Goal: Connect with others: Connect with others

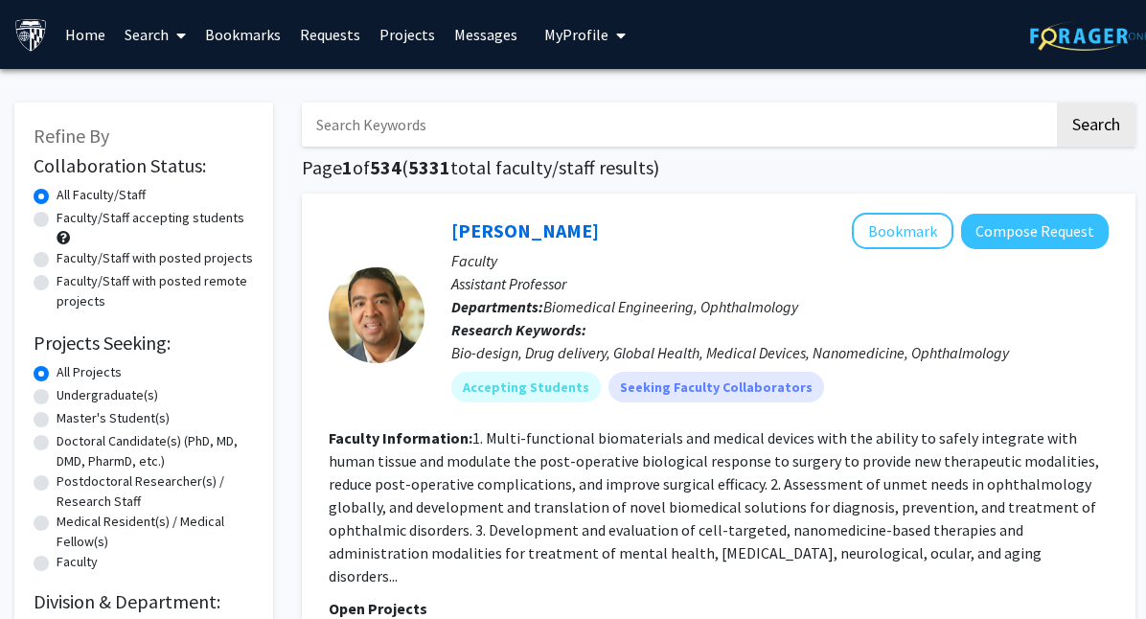
click at [57, 396] on label "Undergraduate(s)" at bounding box center [108, 395] width 102 height 20
click at [57, 396] on input "Undergraduate(s)" at bounding box center [63, 391] width 12 height 12
radio input "true"
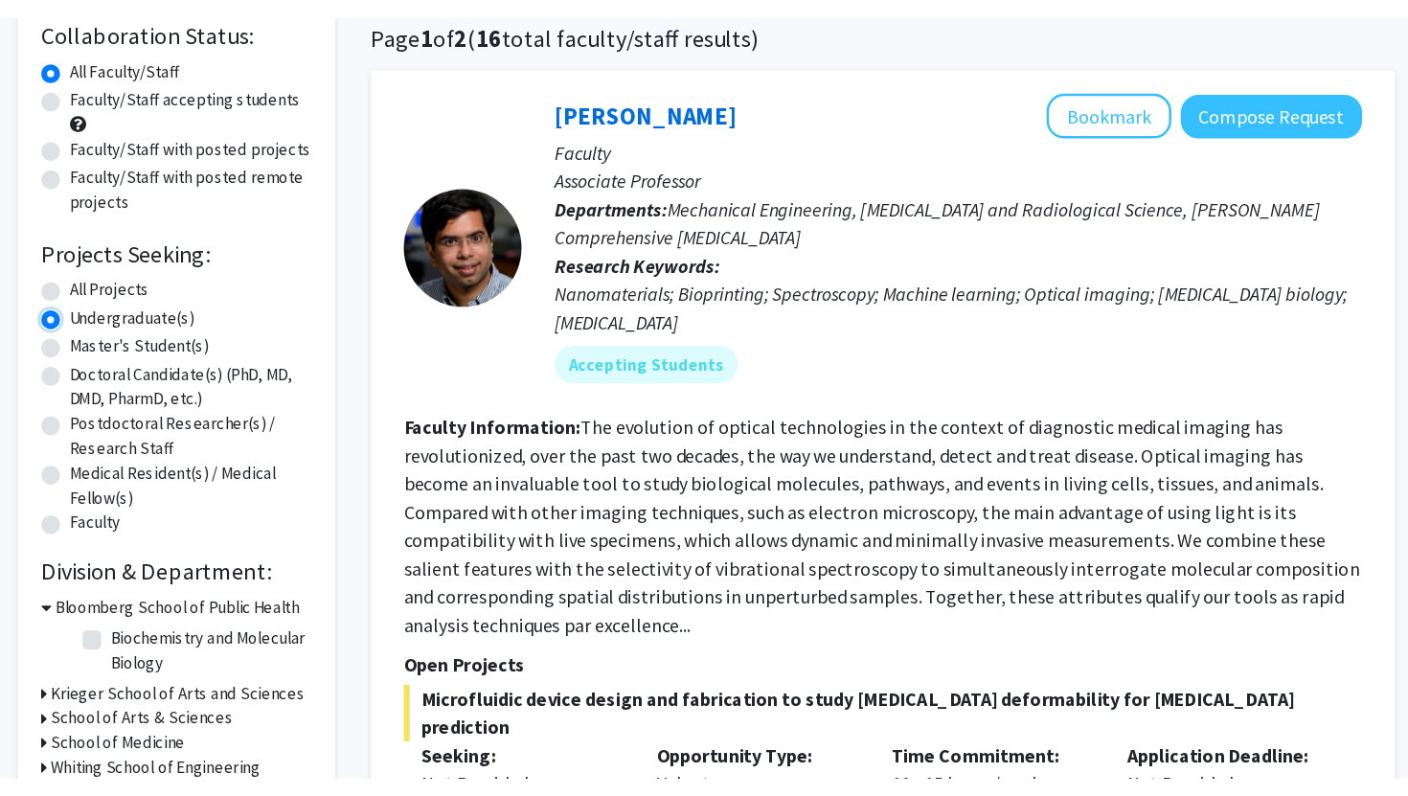
scroll to position [153, 0]
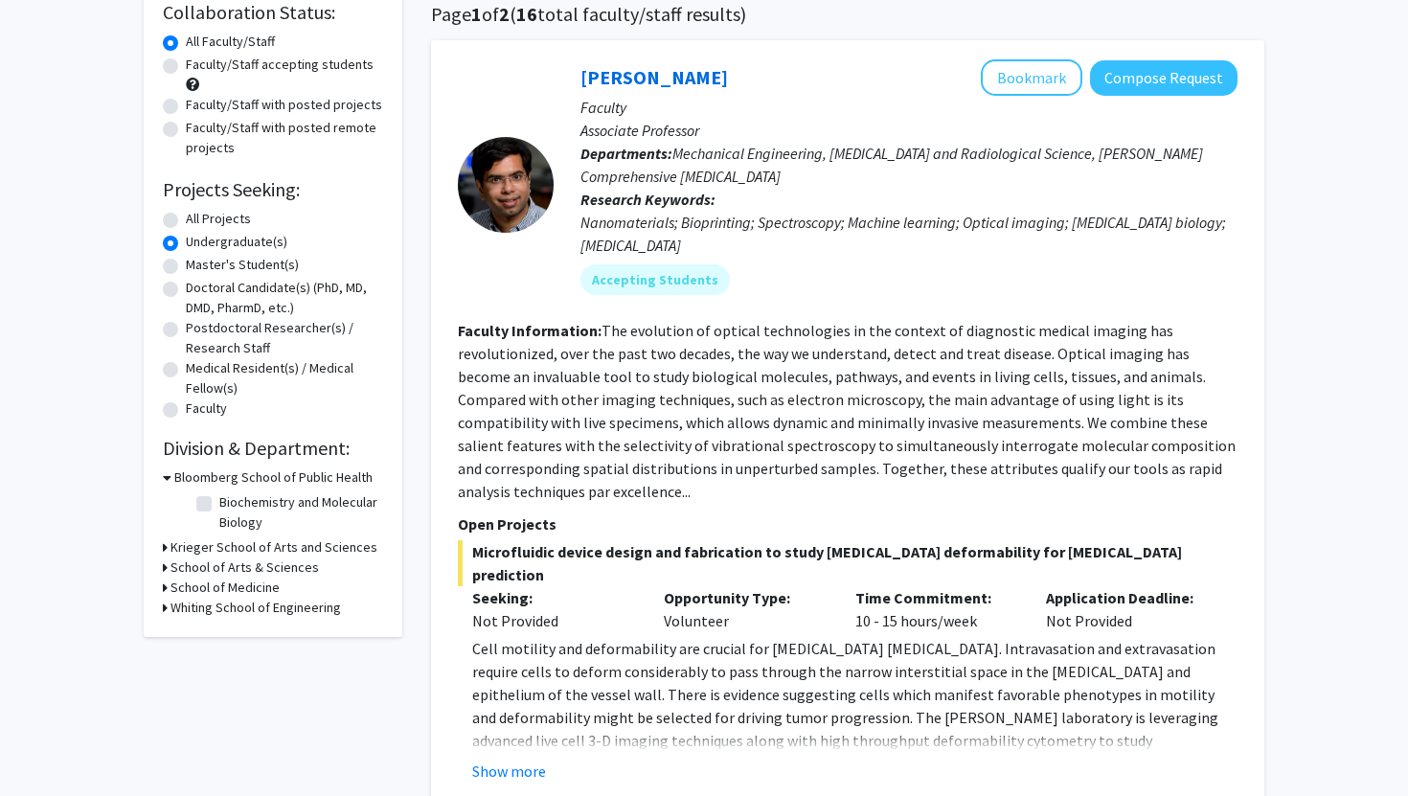
click at [164, 543] on icon at bounding box center [165, 547] width 5 height 20
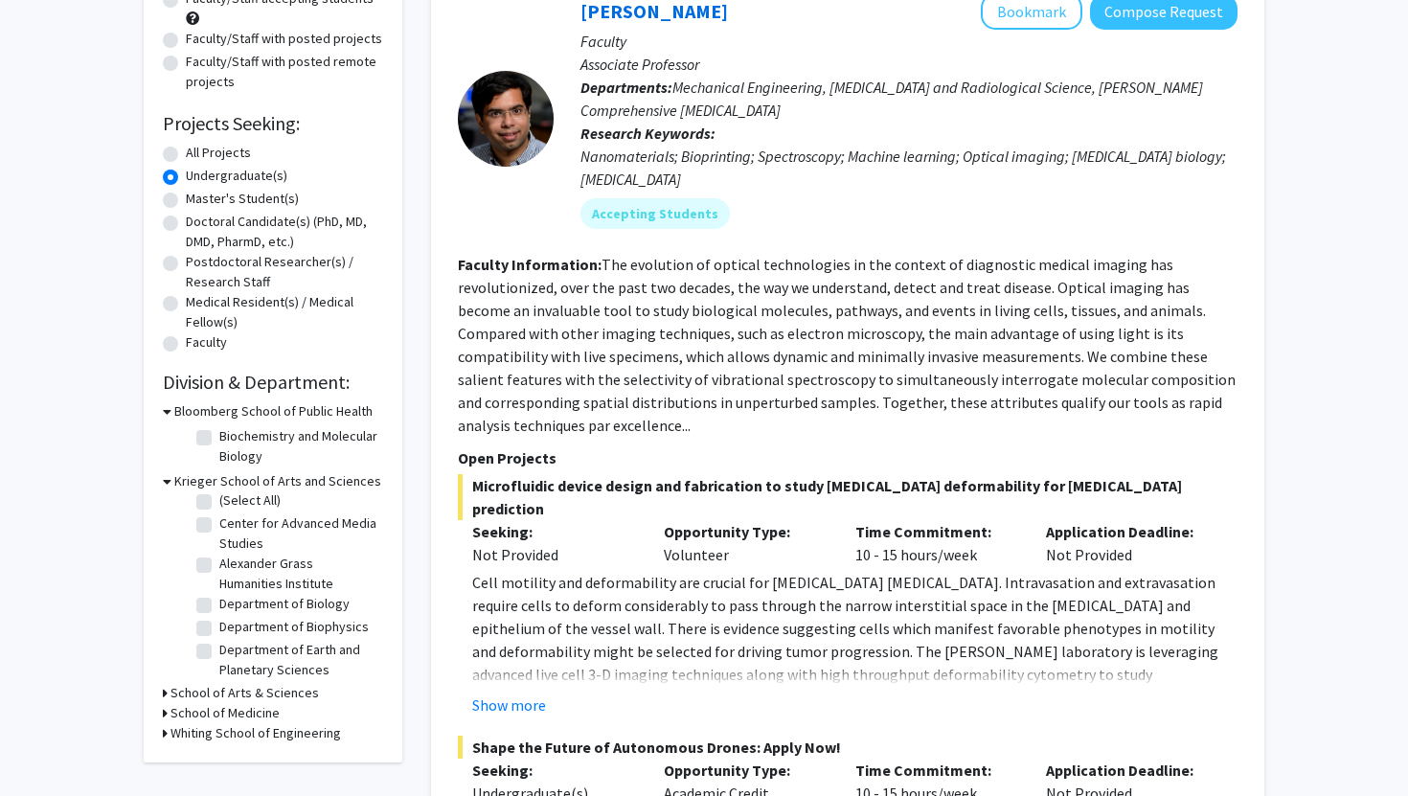
scroll to position [0, 0]
click at [163, 618] on icon at bounding box center [165, 693] width 5 height 20
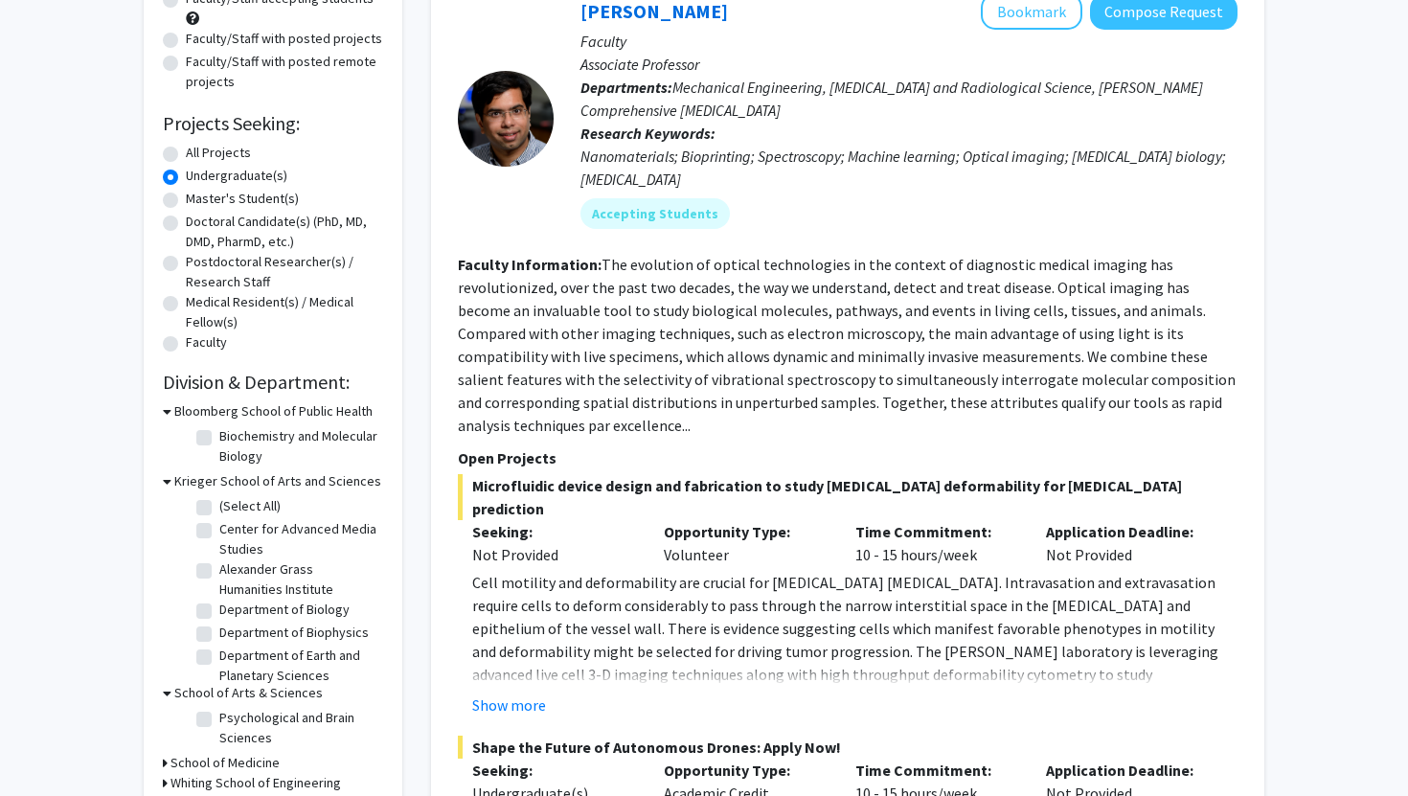
scroll to position [241, 0]
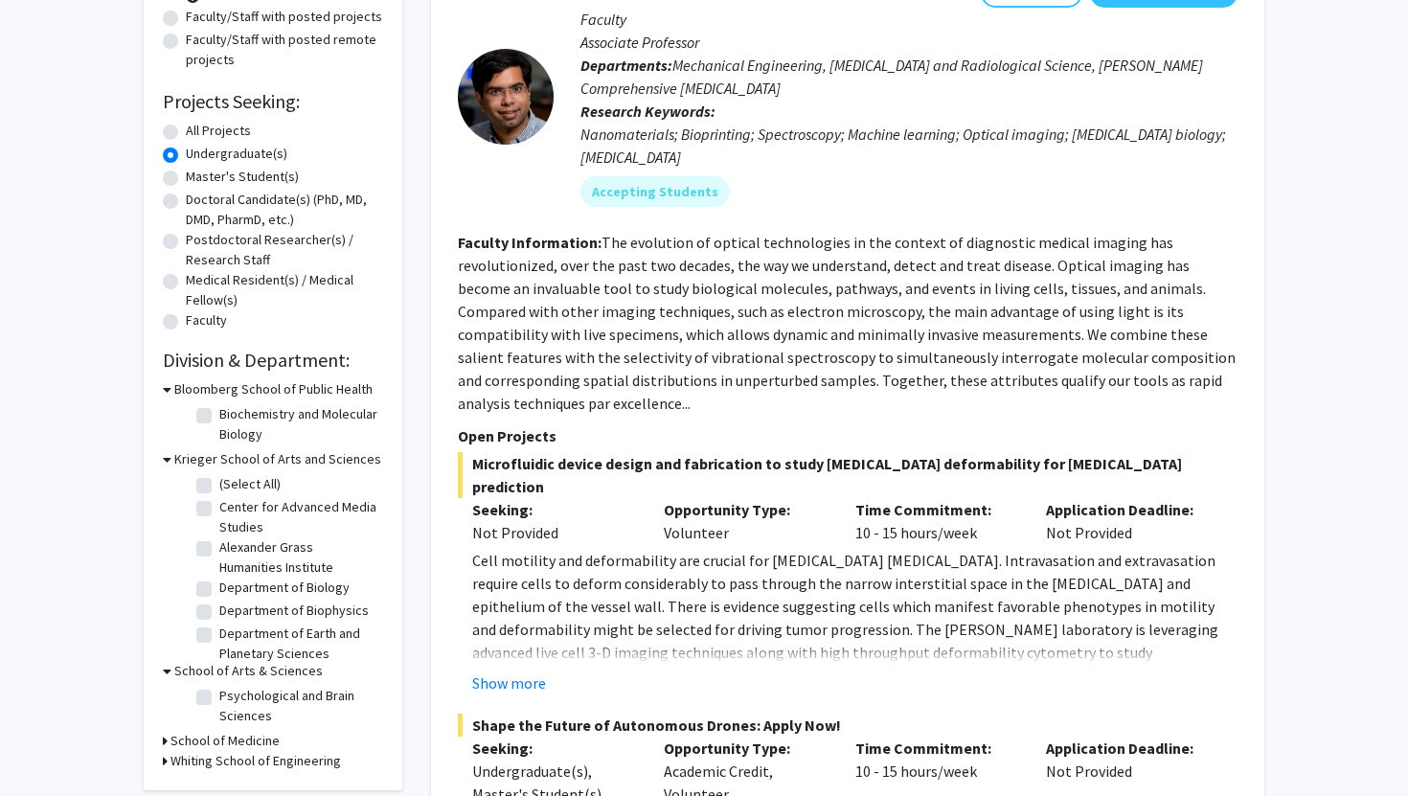
click at [219, 618] on label "Psychological and Brain Sciences" at bounding box center [298, 706] width 159 height 40
click at [219, 618] on input "Psychological and Brain Sciences" at bounding box center [225, 692] width 12 height 12
checkbox input "true"
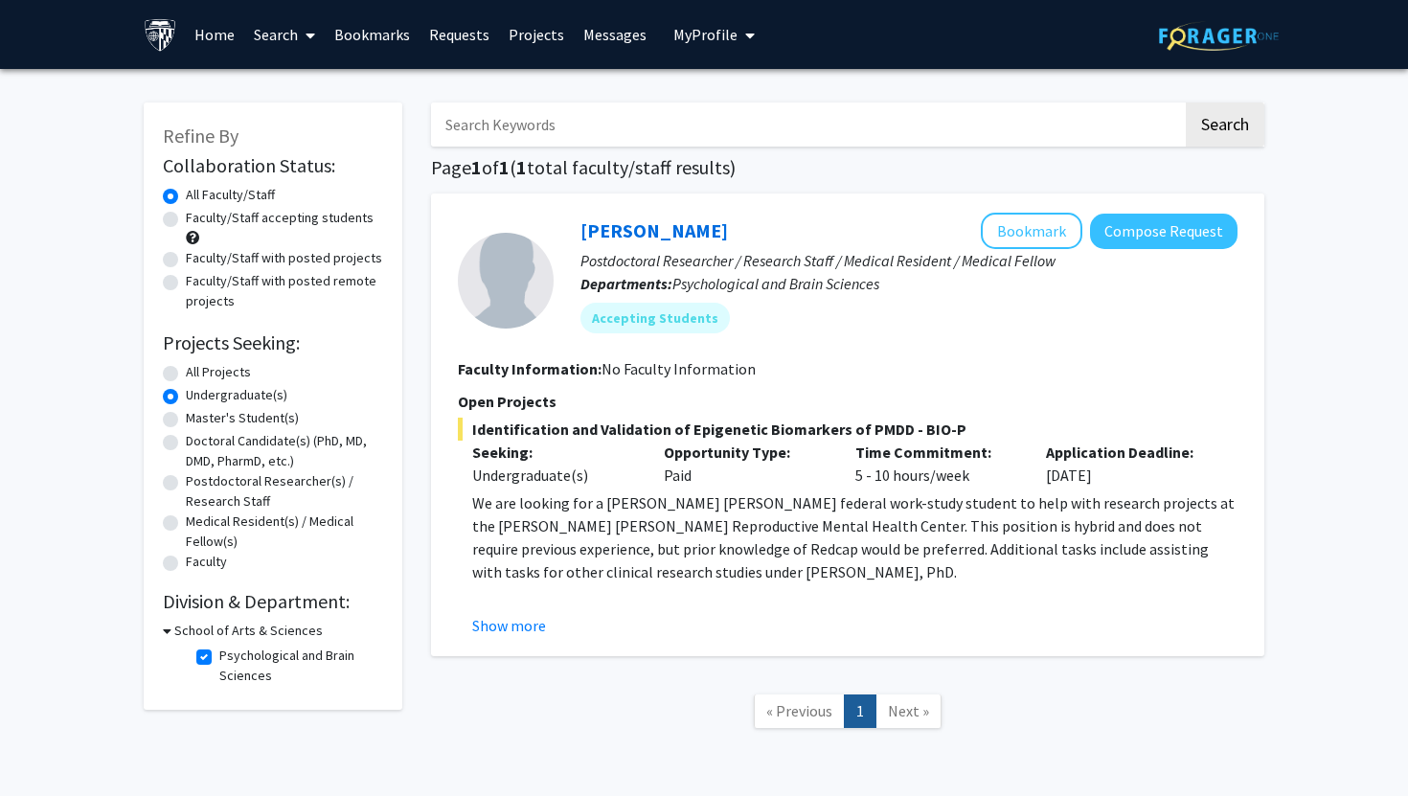
click at [167, 618] on icon at bounding box center [167, 631] width 9 height 20
click at [186, 221] on label "Faculty/Staff accepting students" at bounding box center [280, 218] width 188 height 20
click at [186, 220] on input "Faculty/Staff accepting students" at bounding box center [192, 214] width 12 height 12
radio input "true"
click at [219, 618] on label "Psychological and Brain Sciences" at bounding box center [298, 666] width 159 height 40
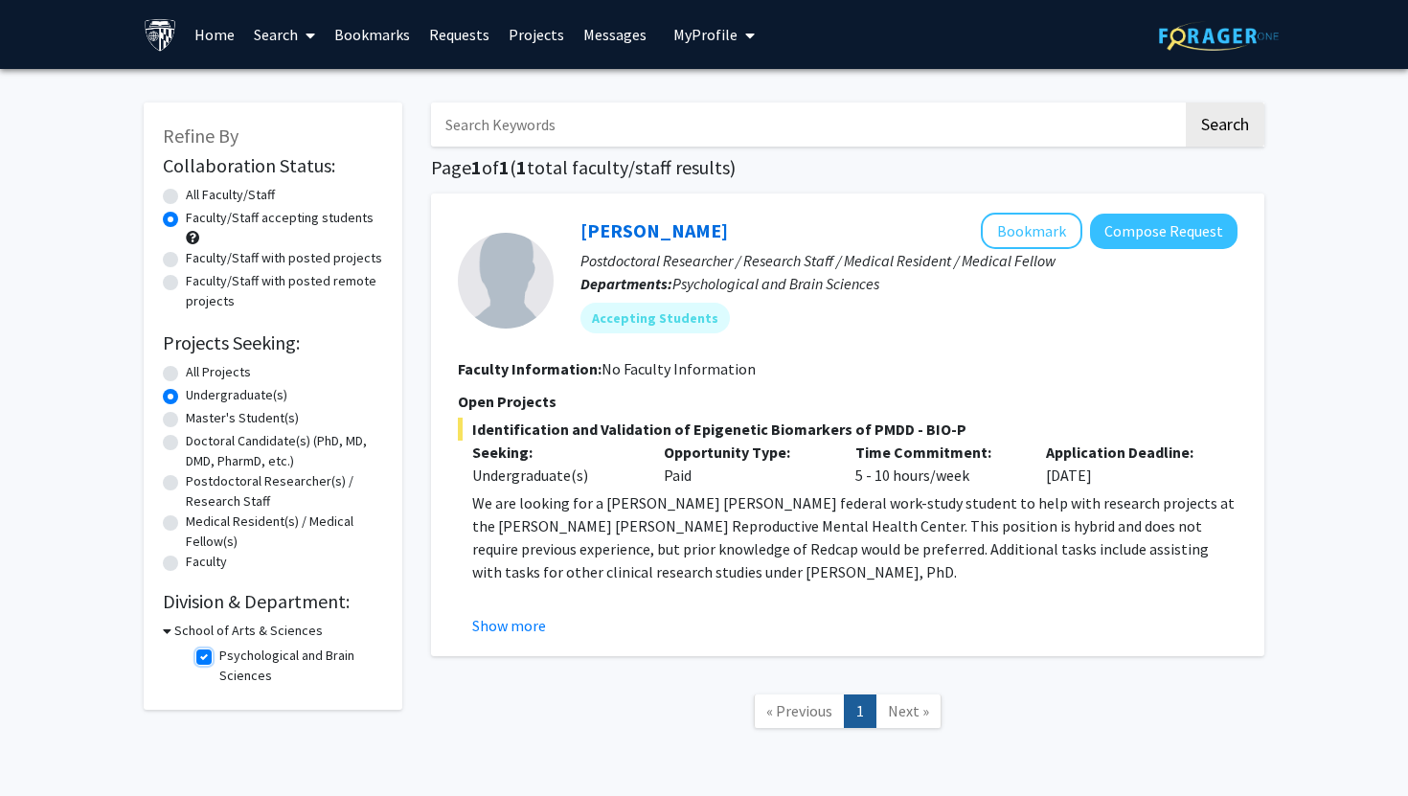
click at [219, 618] on input "Psychological and Brain Sciences" at bounding box center [225, 652] width 12 height 12
checkbox input "false"
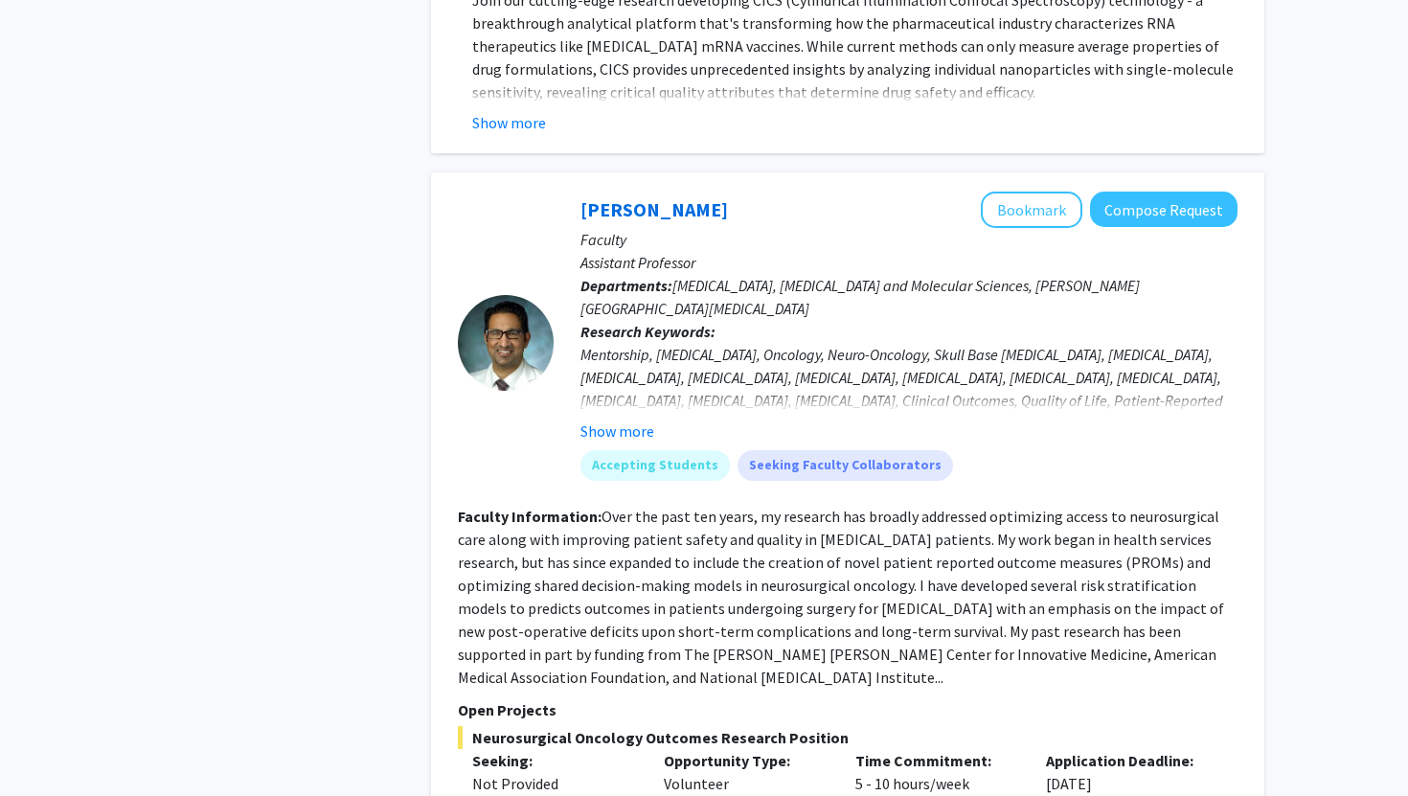
scroll to position [3842, 0]
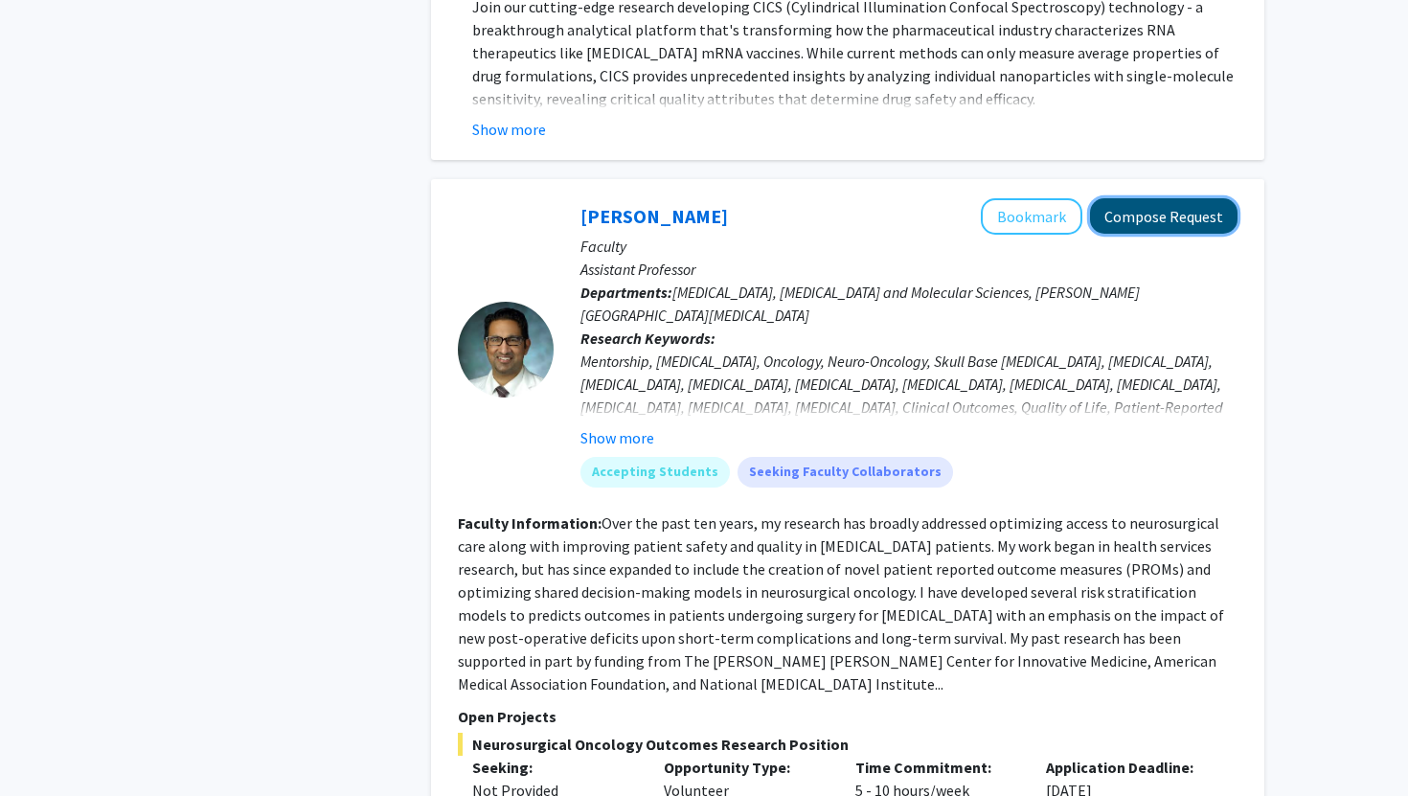
click at [1125, 198] on button "Compose Request" at bounding box center [1164, 215] width 148 height 35
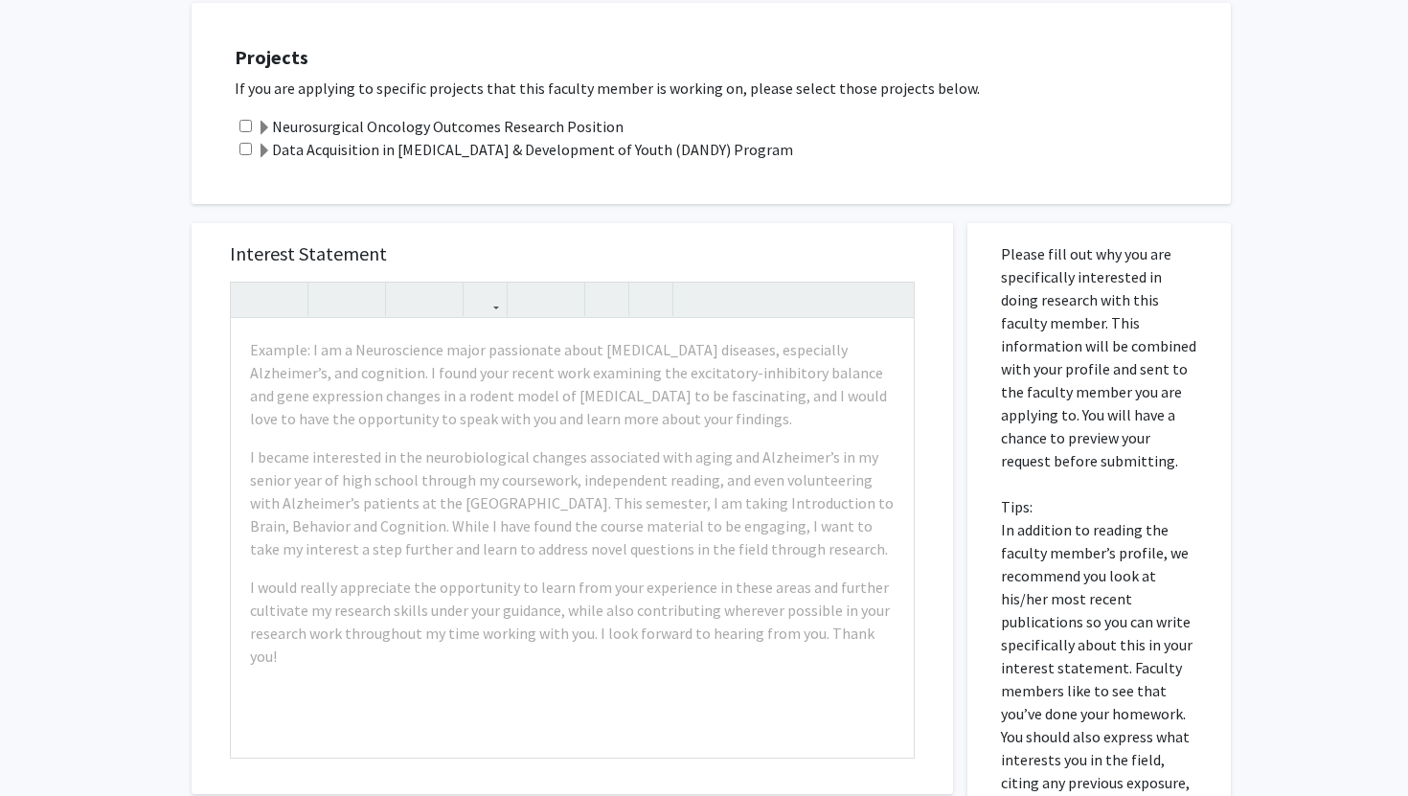
scroll to position [701, 0]
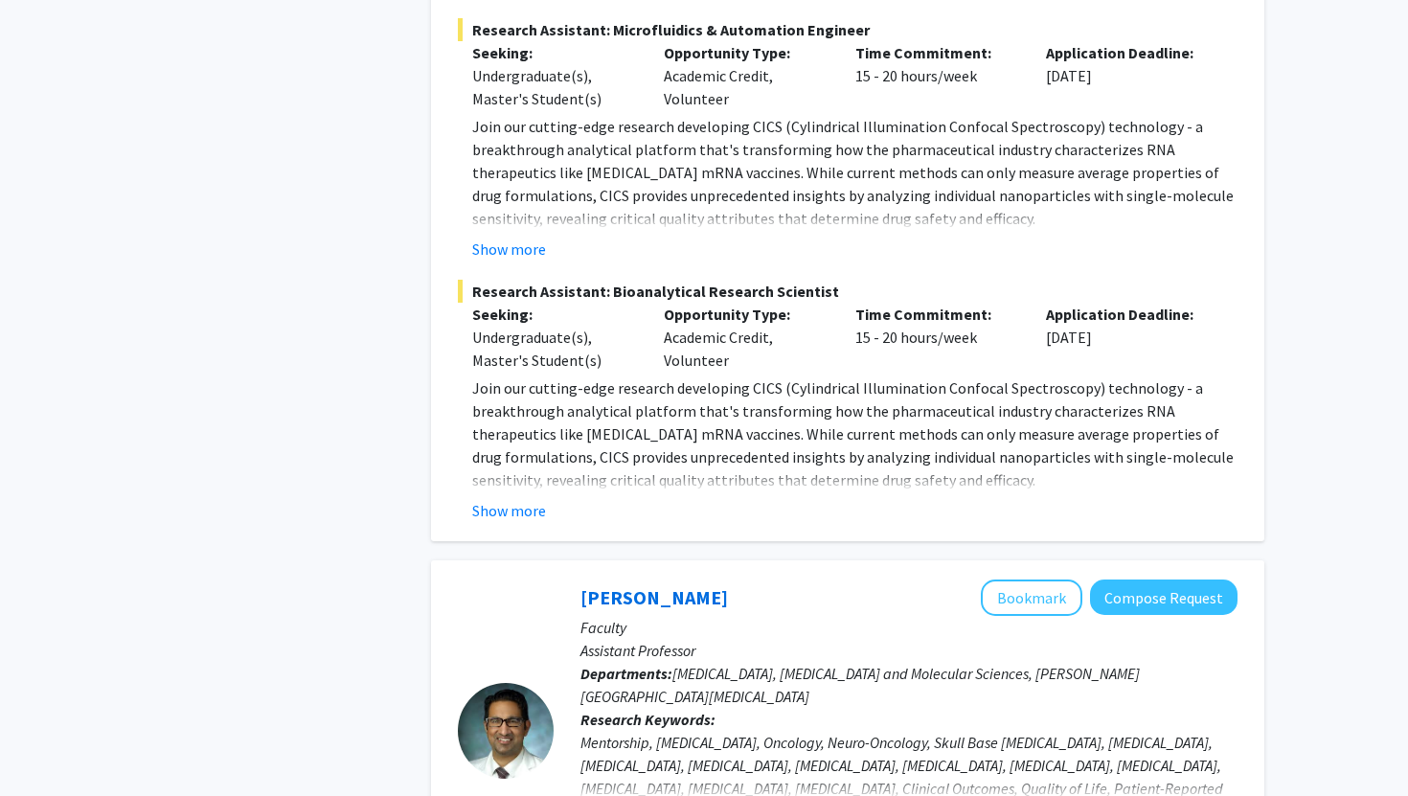
scroll to position [3463, 0]
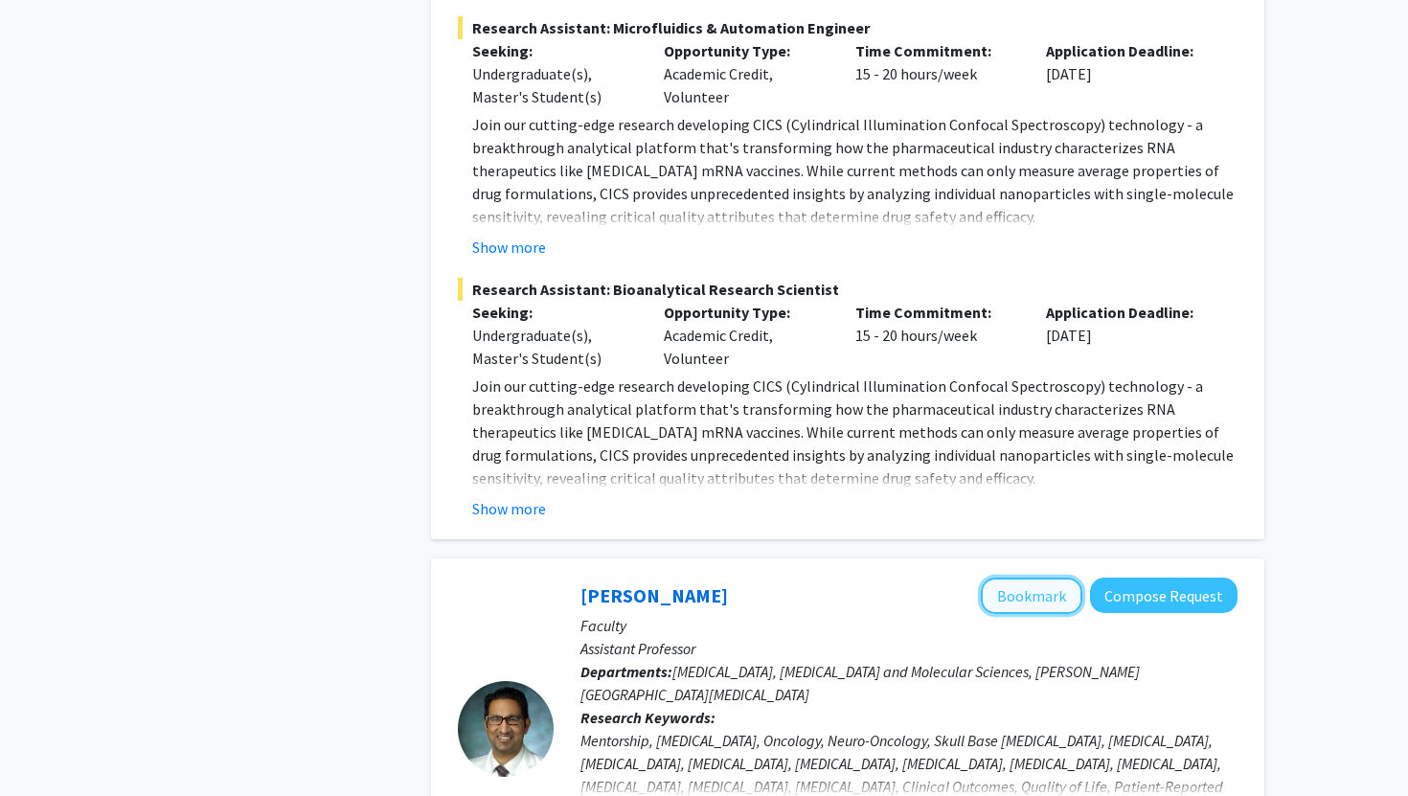
click at [1031, 578] on button "Bookmark" at bounding box center [1032, 596] width 102 height 36
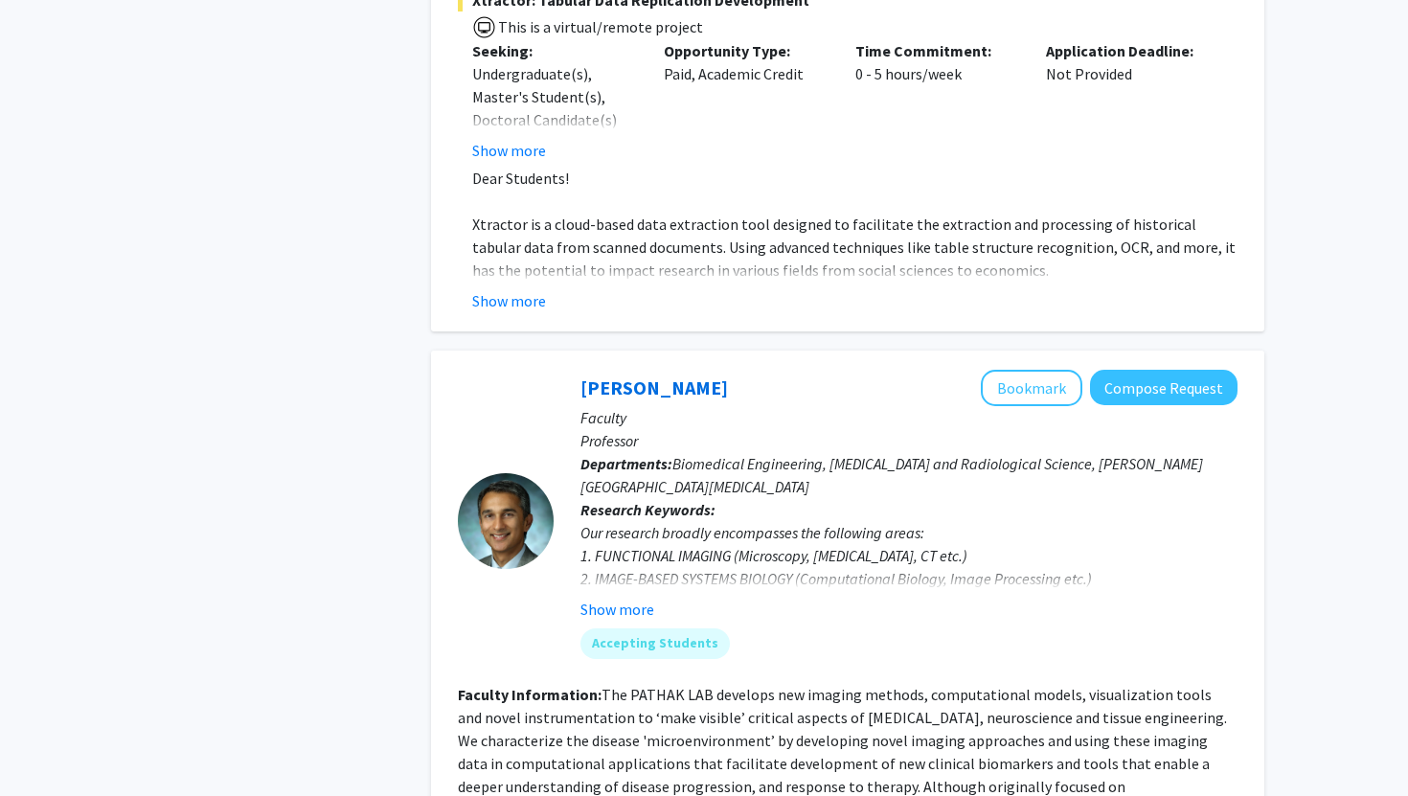
scroll to position [8035, 0]
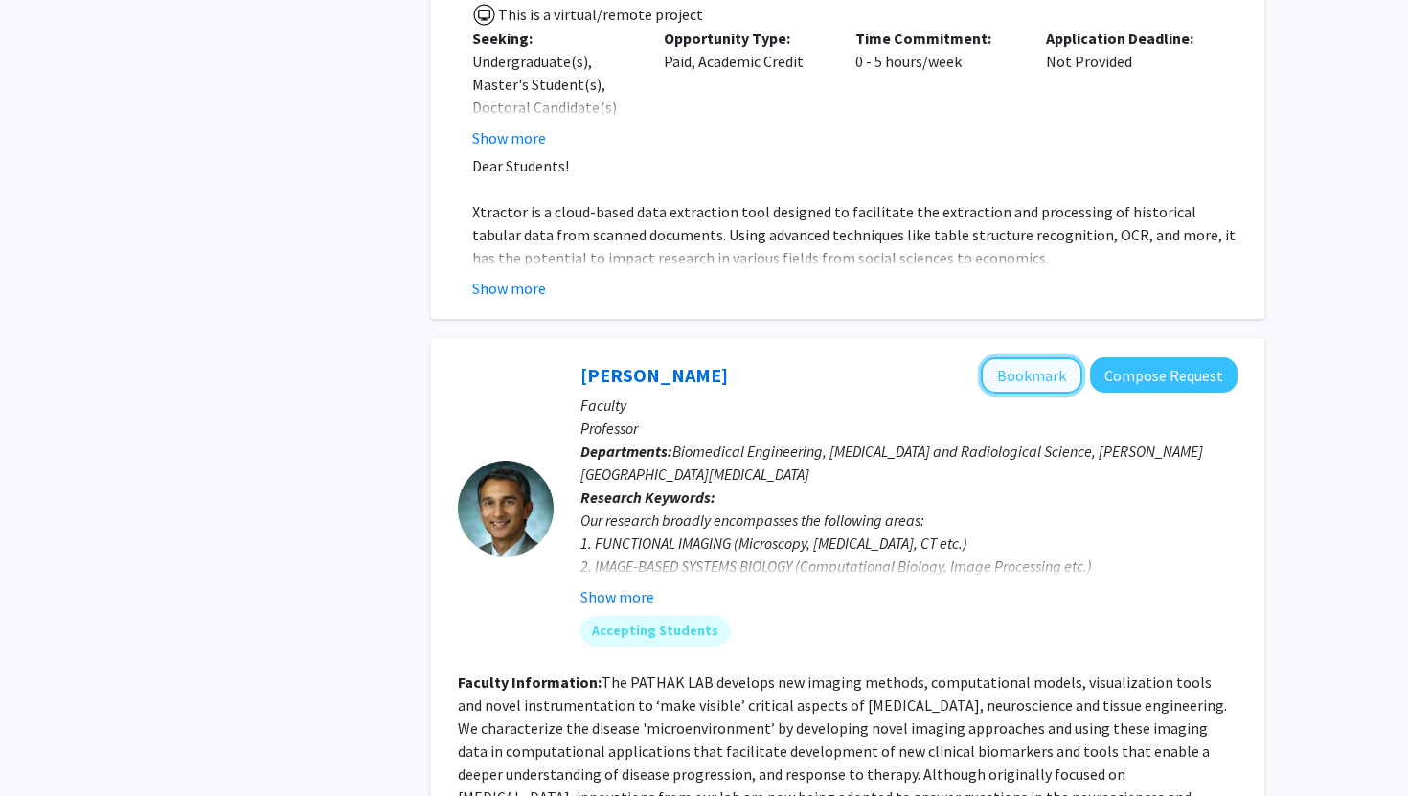
click at [1031, 357] on button "Bookmark" at bounding box center [1032, 375] width 102 height 36
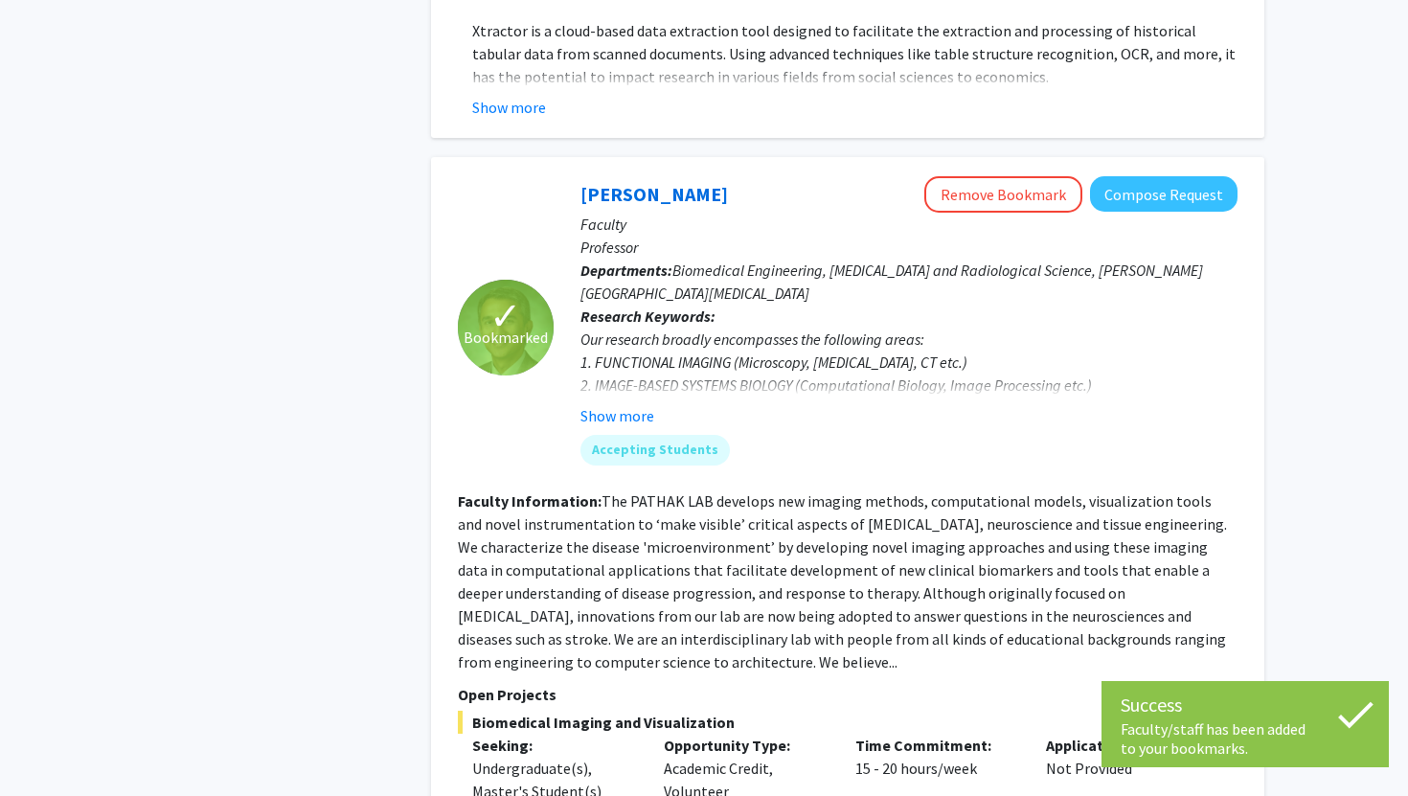
scroll to position [8374, 0]
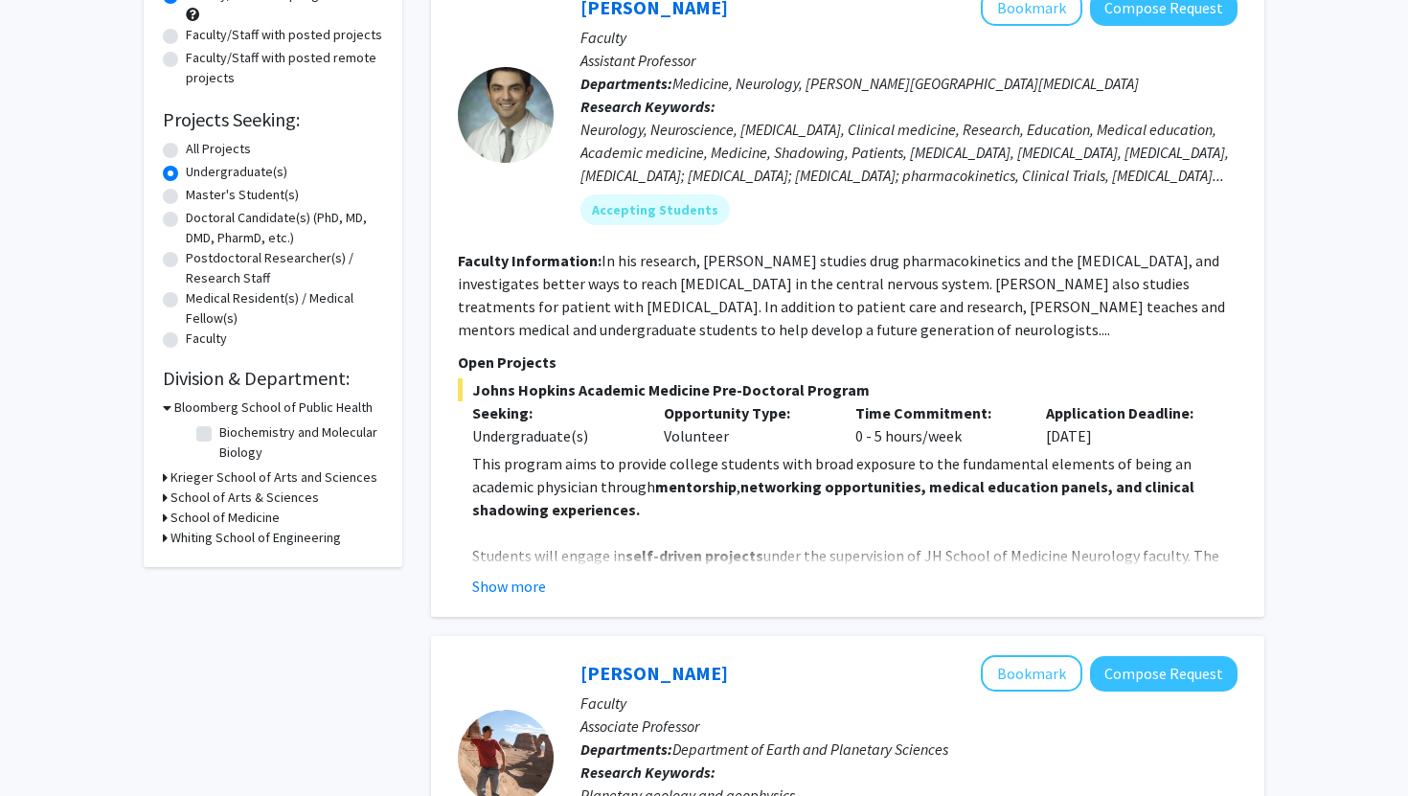
scroll to position [225, 0]
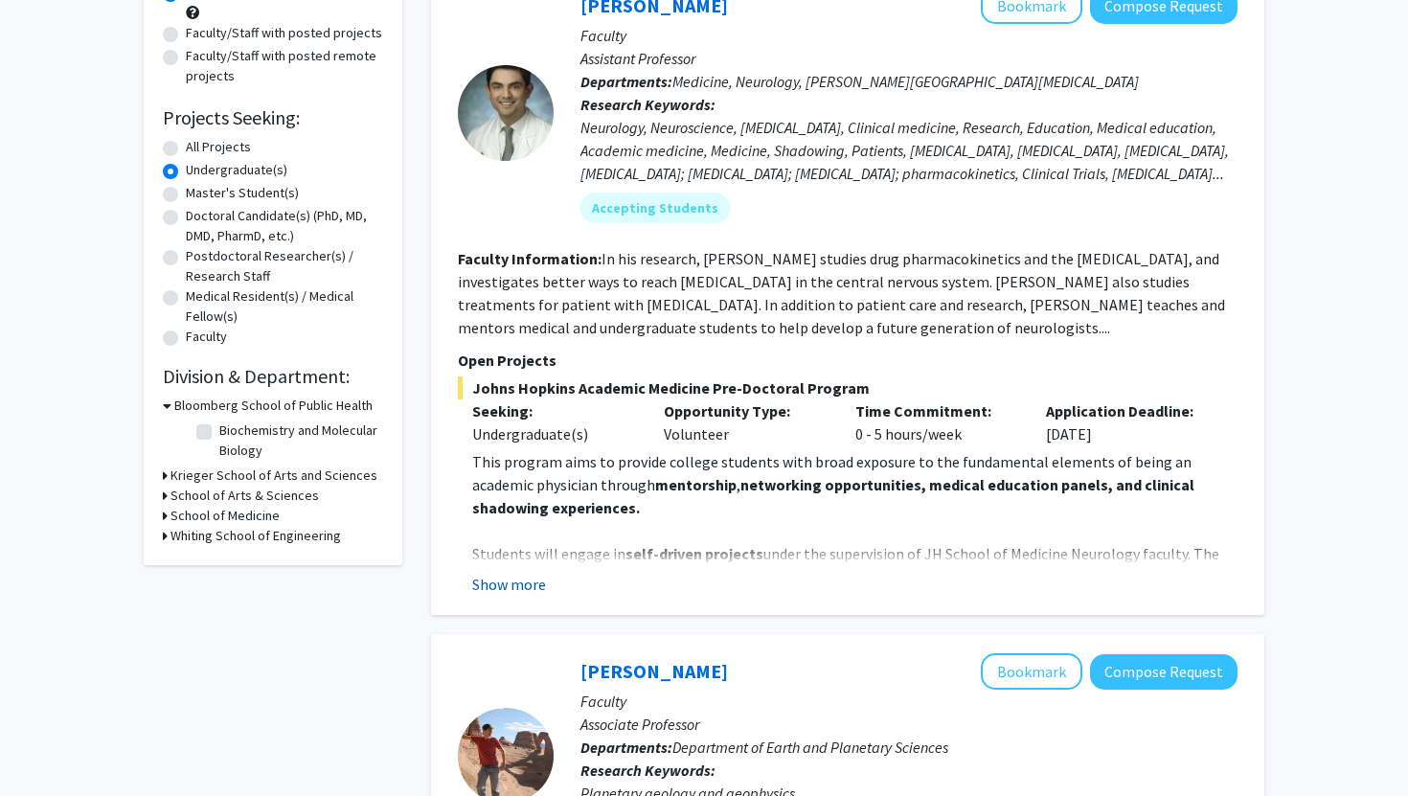
click at [536, 580] on button "Show more" at bounding box center [509, 584] width 74 height 23
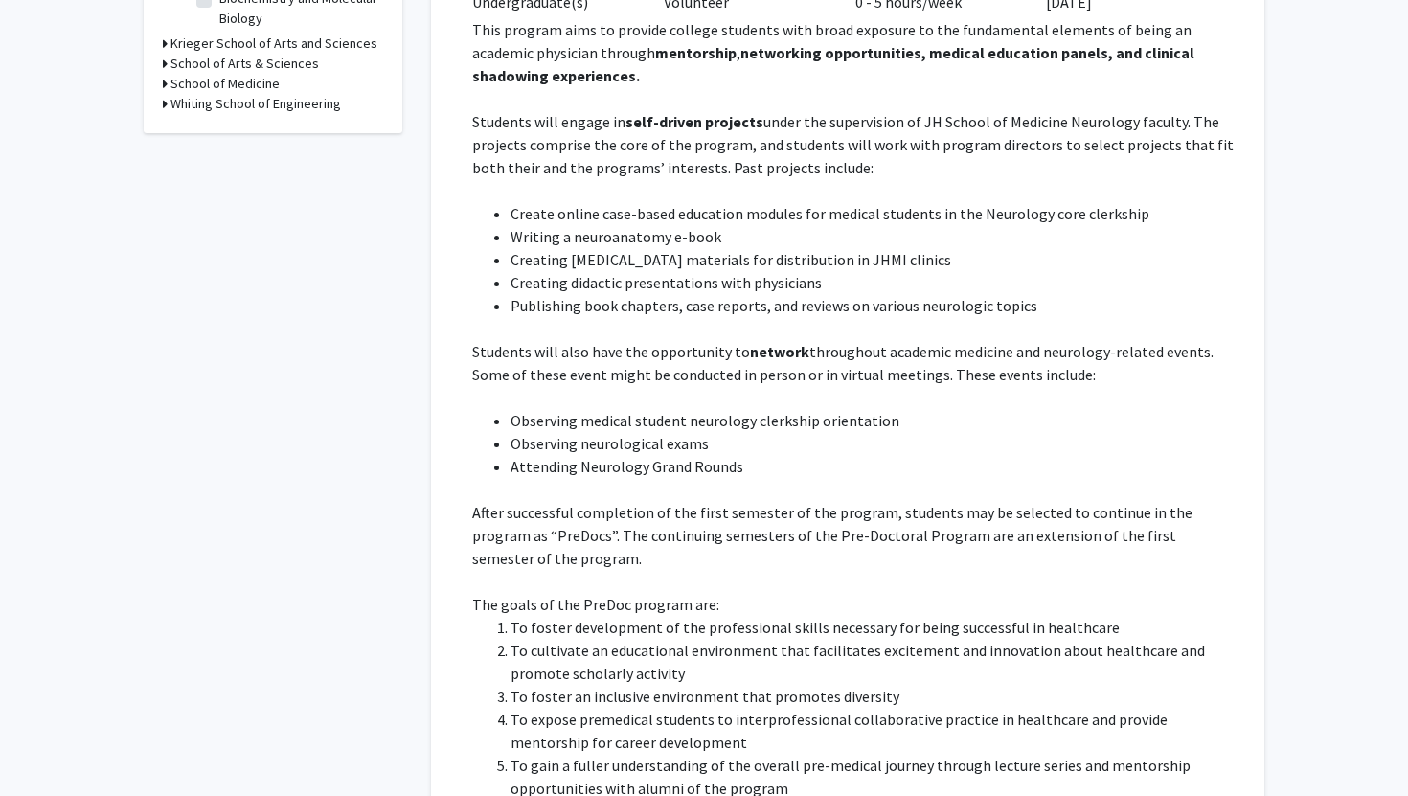
scroll to position [0, 0]
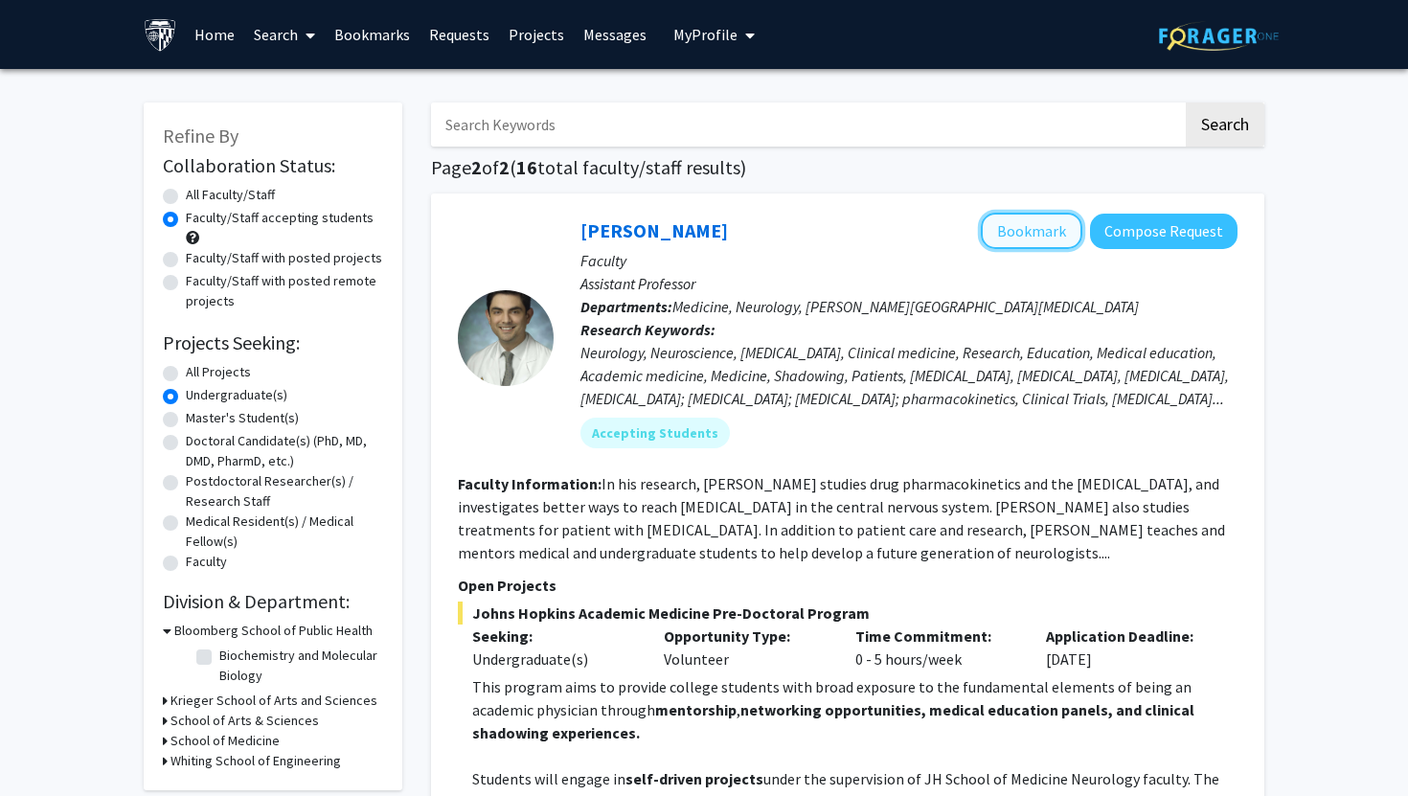
click at [1019, 239] on button "Bookmark" at bounding box center [1032, 231] width 102 height 36
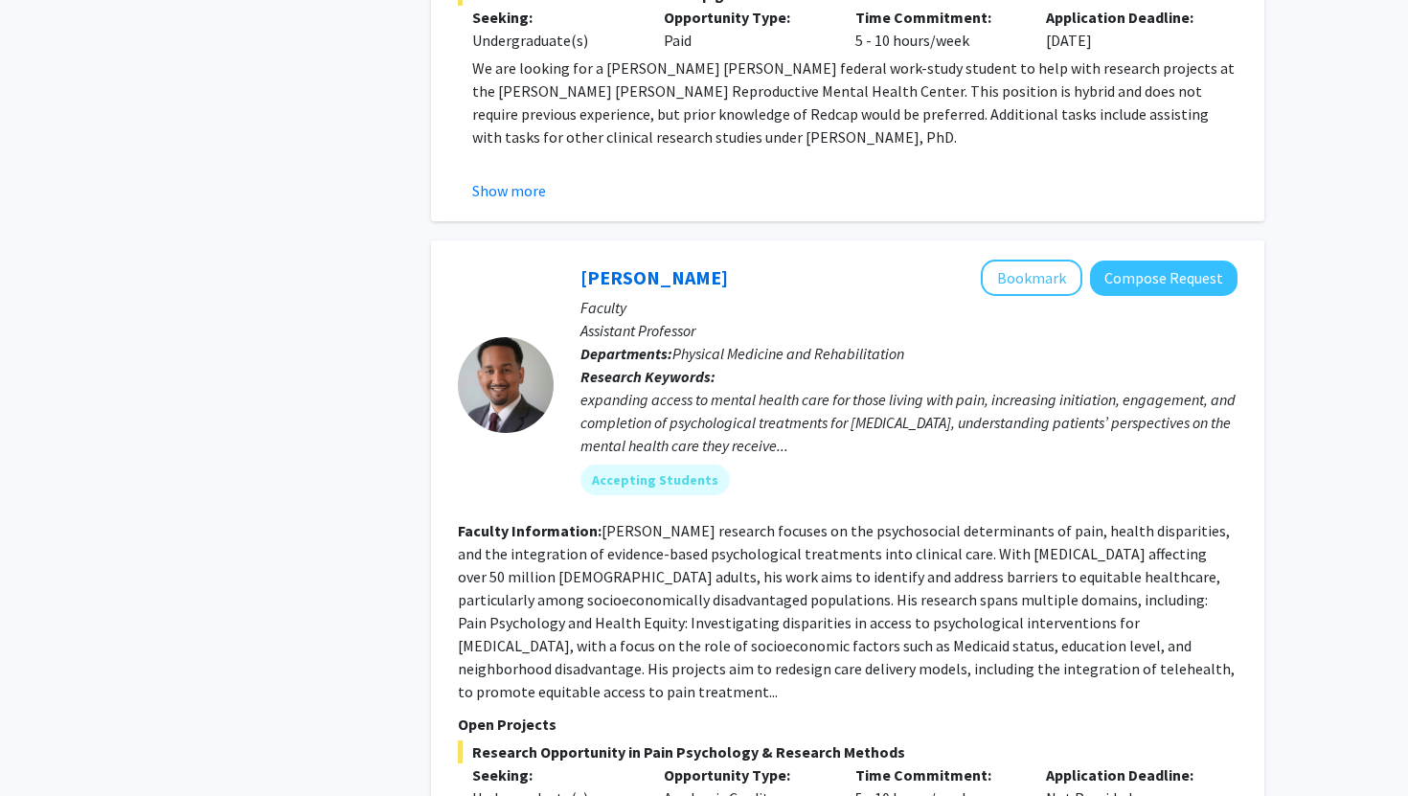
scroll to position [2624, 0]
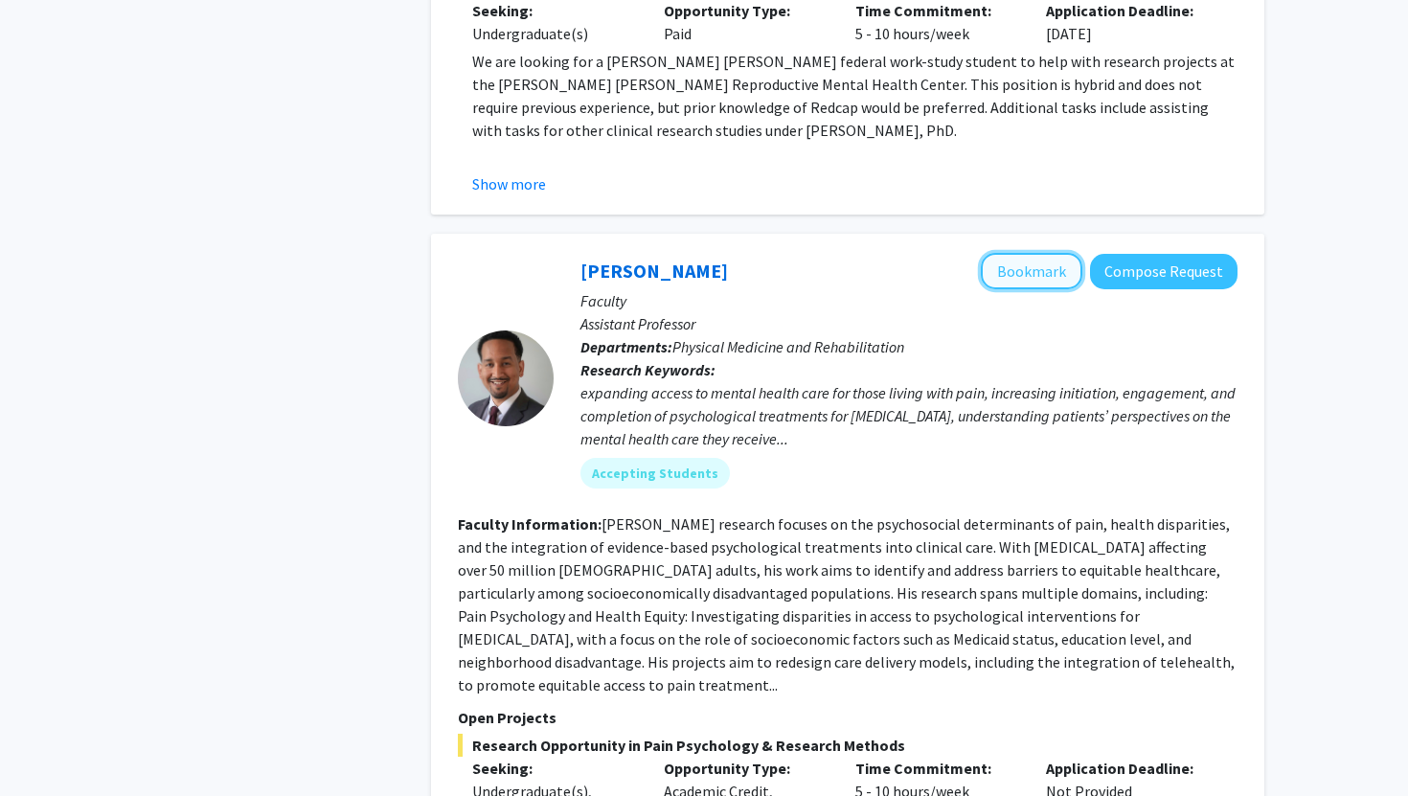
click at [1038, 253] on button "Bookmark" at bounding box center [1032, 271] width 102 height 36
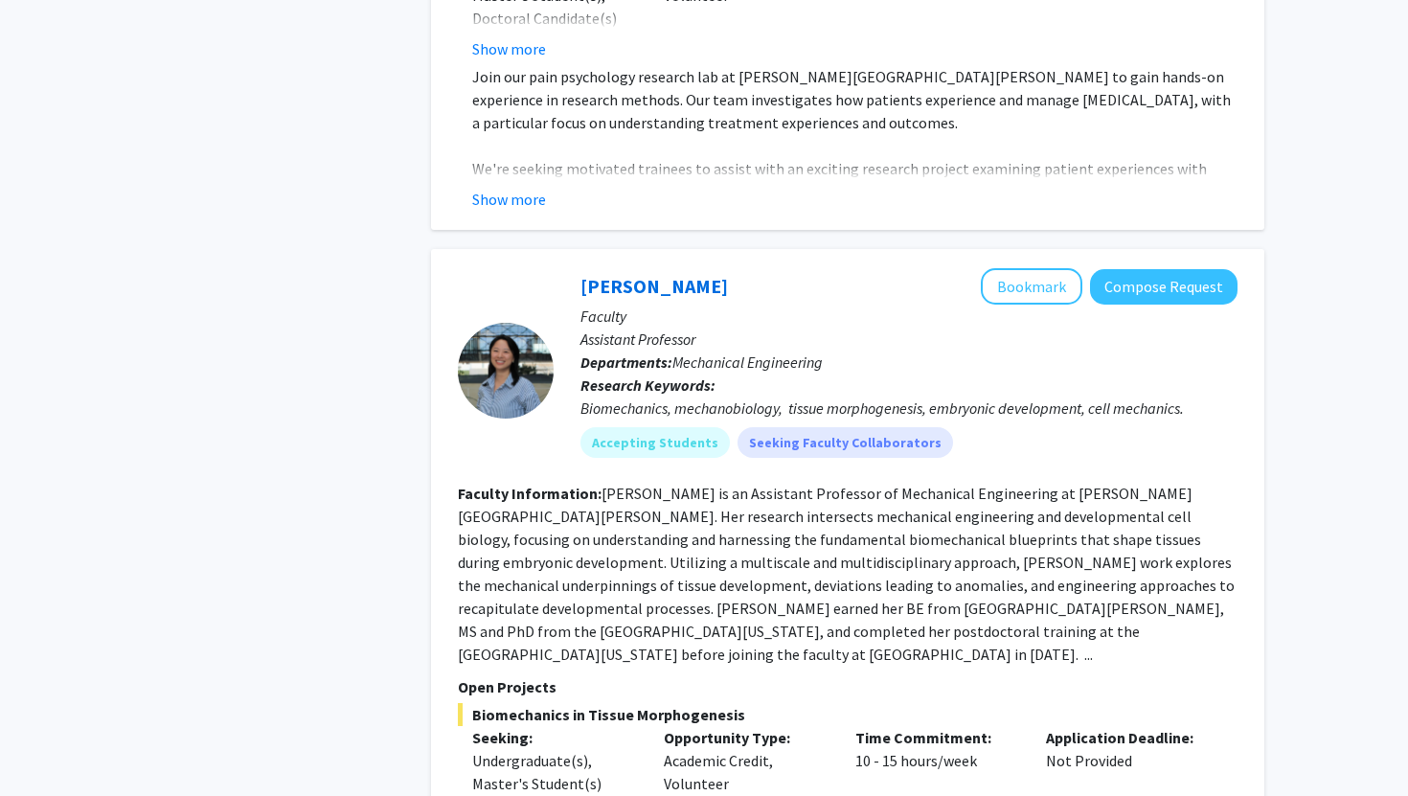
scroll to position [3421, 0]
